Goal: Find specific page/section: Find specific page/section

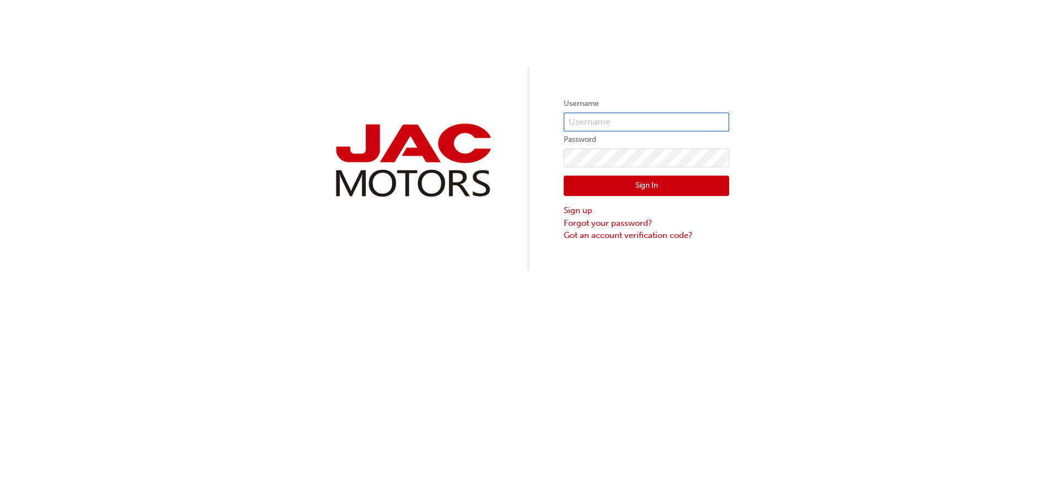
type input "OW0246"
click at [646, 185] on button "Sign In" at bounding box center [647, 185] width 166 height 21
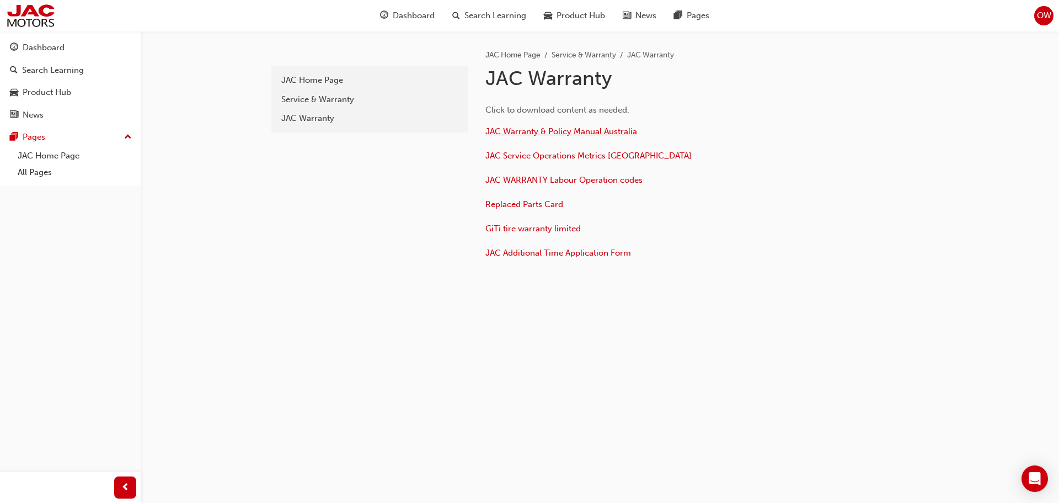
click at [550, 131] on span "JAC Warranty & Policy Manual Australia" at bounding box center [562, 131] width 152 height 10
click at [63, 97] on div "Product Hub" at bounding box center [47, 92] width 49 height 13
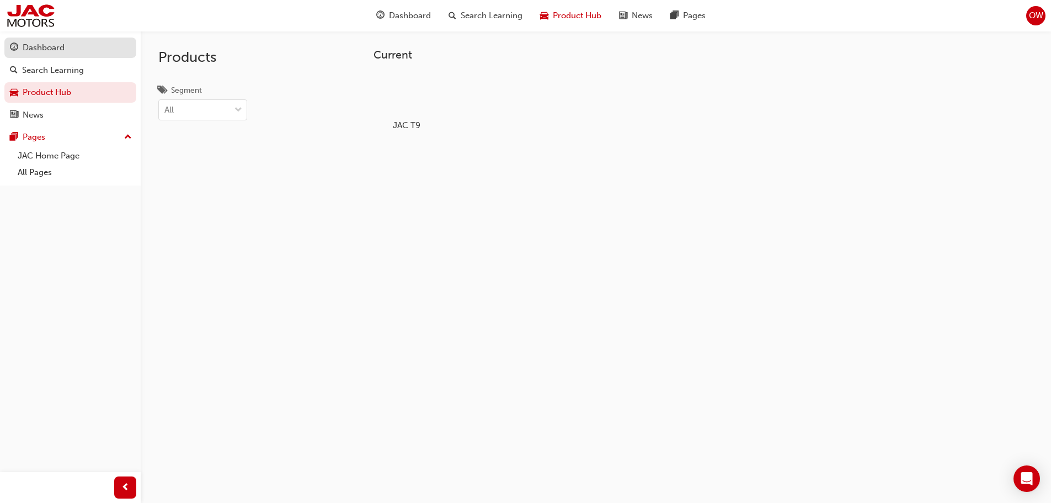
click at [60, 45] on div "Dashboard" at bounding box center [44, 47] width 42 height 13
